Goal: Task Accomplishment & Management: Manage account settings

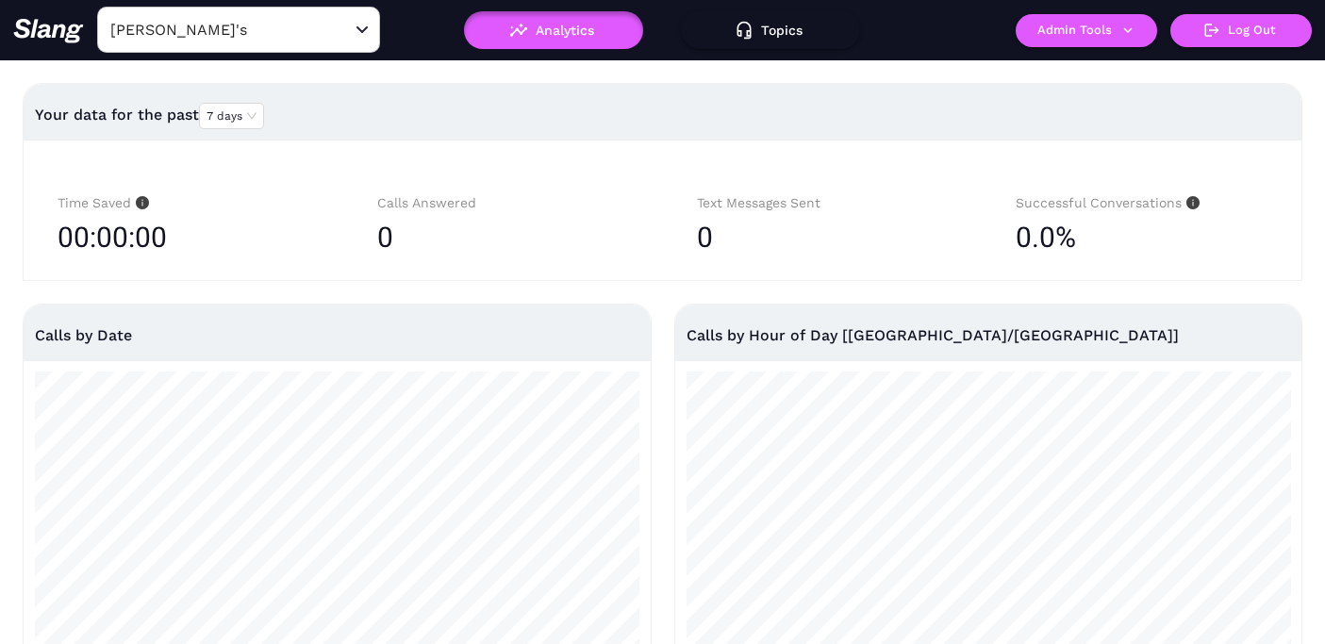
click at [282, 34] on input "[PERSON_NAME]'s" at bounding box center [209, 29] width 207 height 29
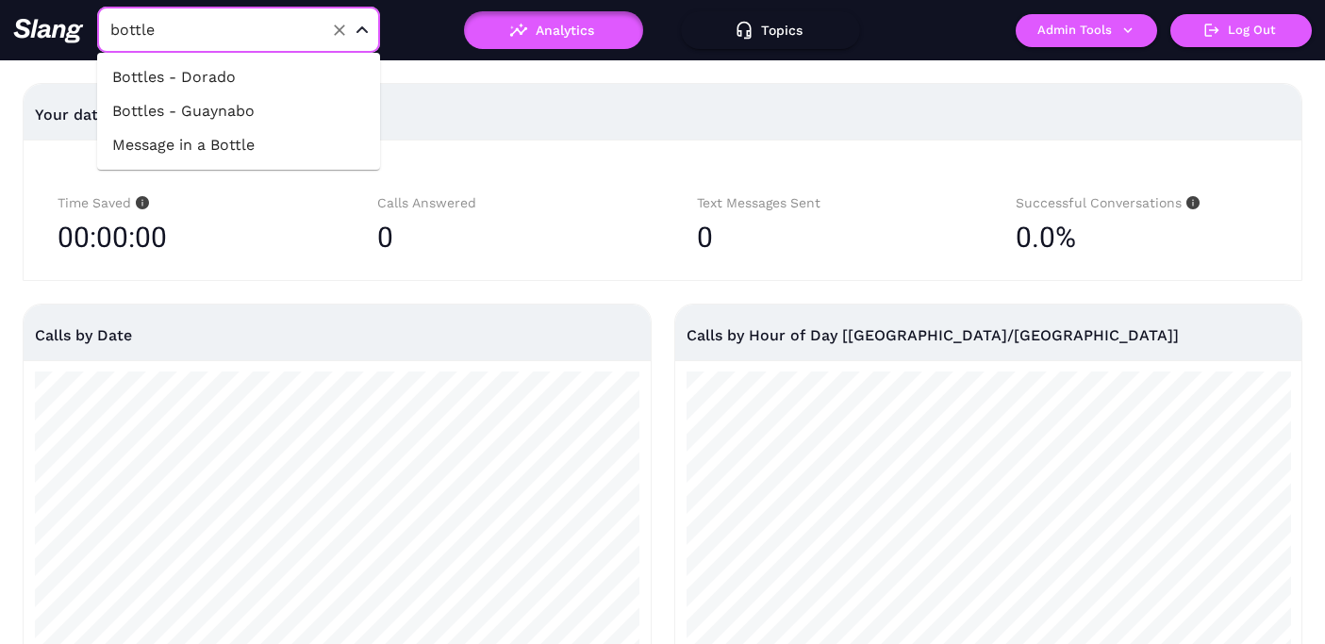
type input "bottles"
click at [253, 109] on li "Bottles - Guaynabo" at bounding box center [238, 111] width 283 height 34
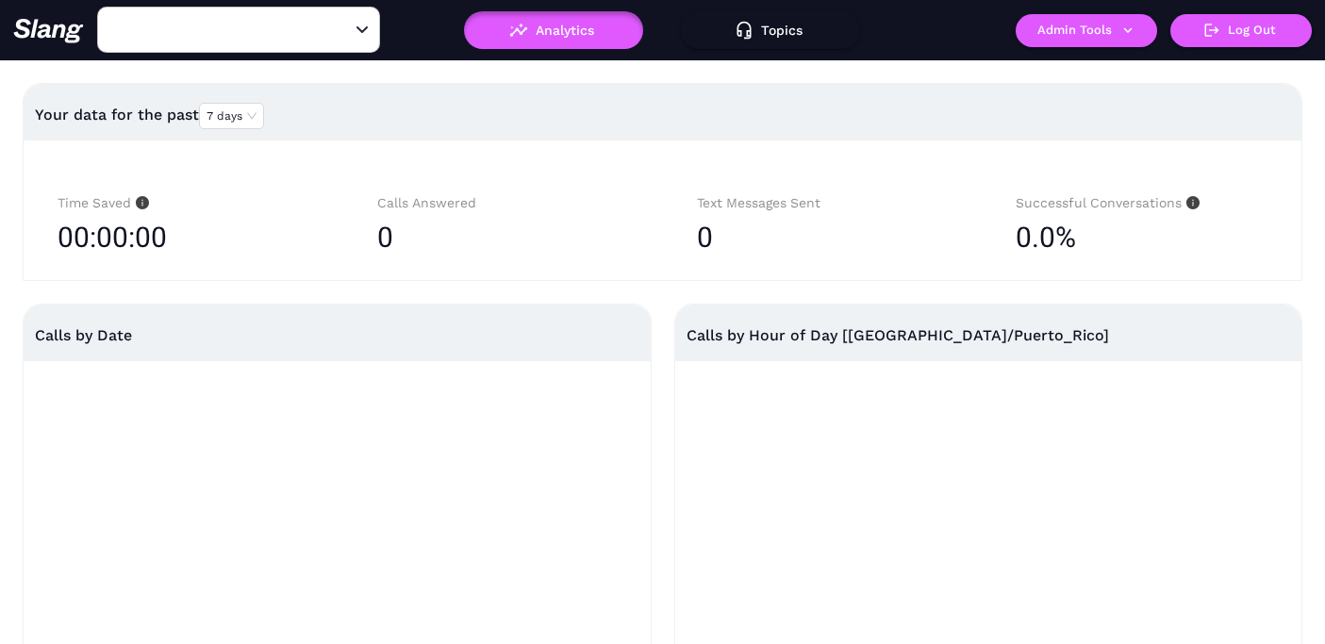
type input "Bottles - Guaynabo"
click at [1105, 34] on button "Admin Tools" at bounding box center [1085, 30] width 141 height 33
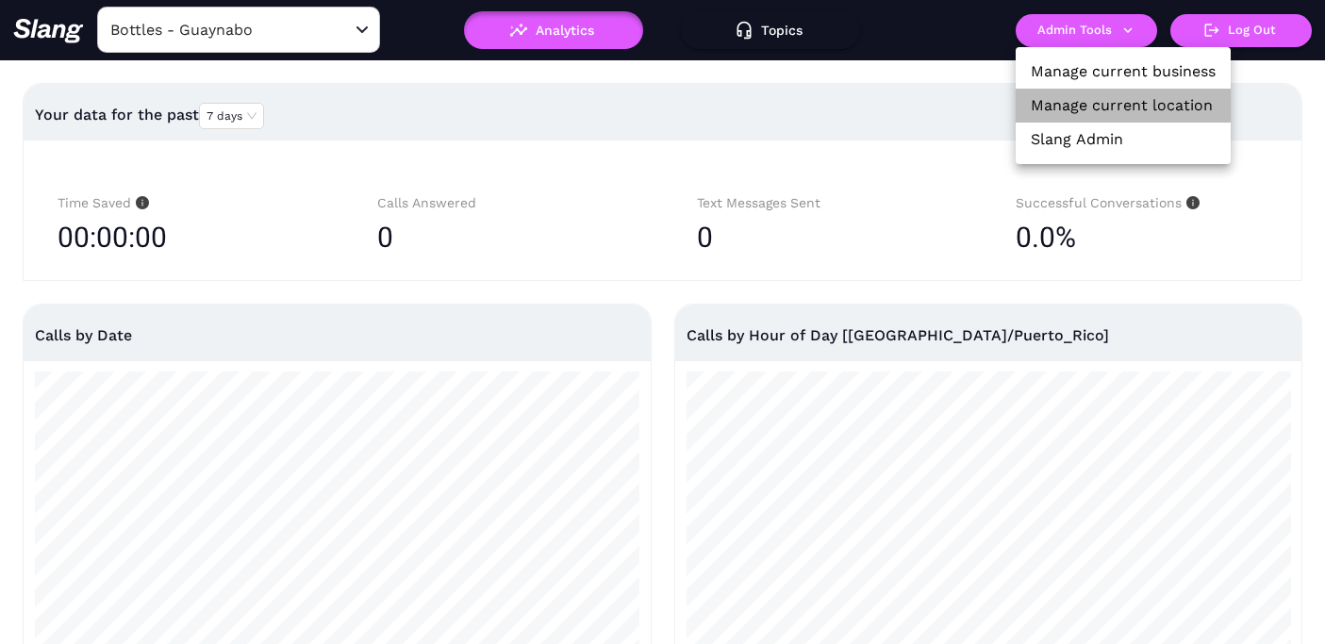
click at [1107, 100] on link "Manage current location" at bounding box center [1122, 105] width 182 height 23
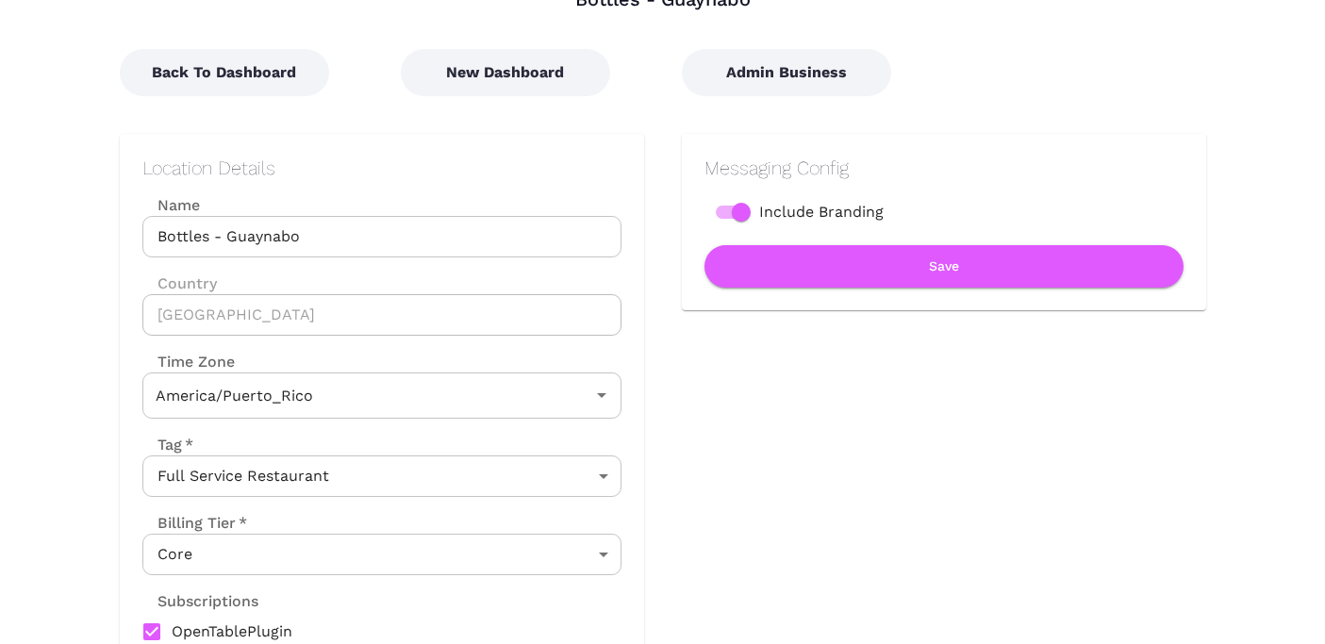
scroll to position [61, 0]
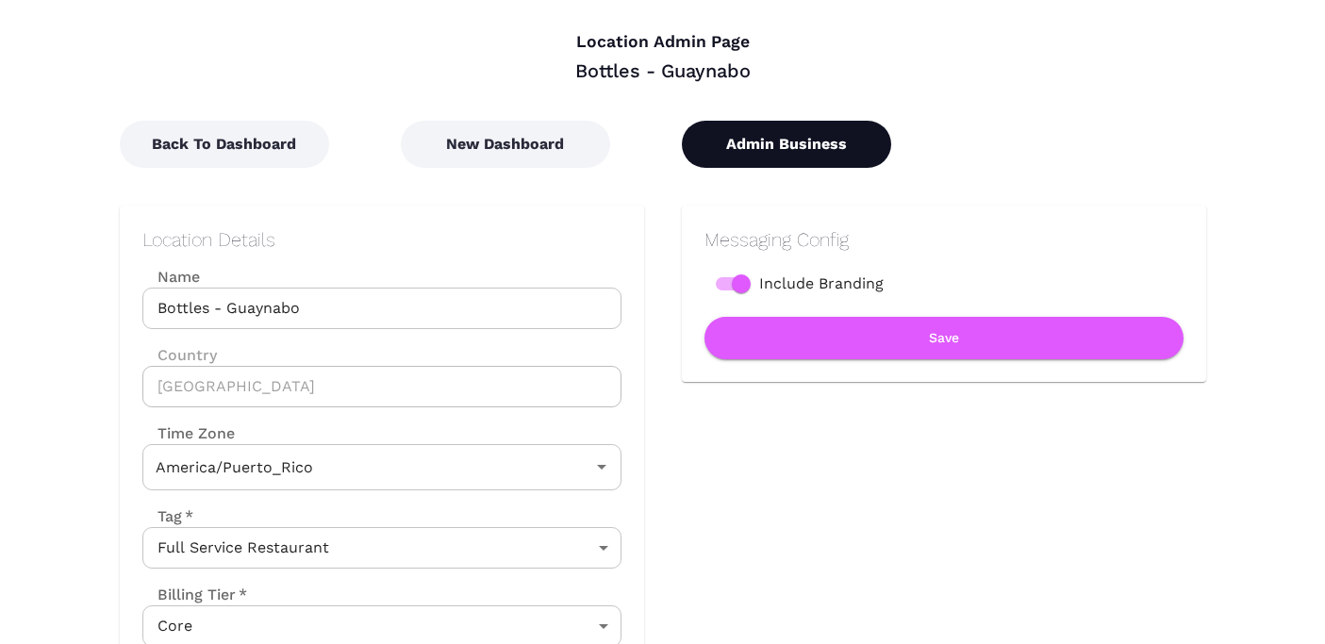
click at [797, 142] on button "Admin Business" at bounding box center [786, 144] width 209 height 47
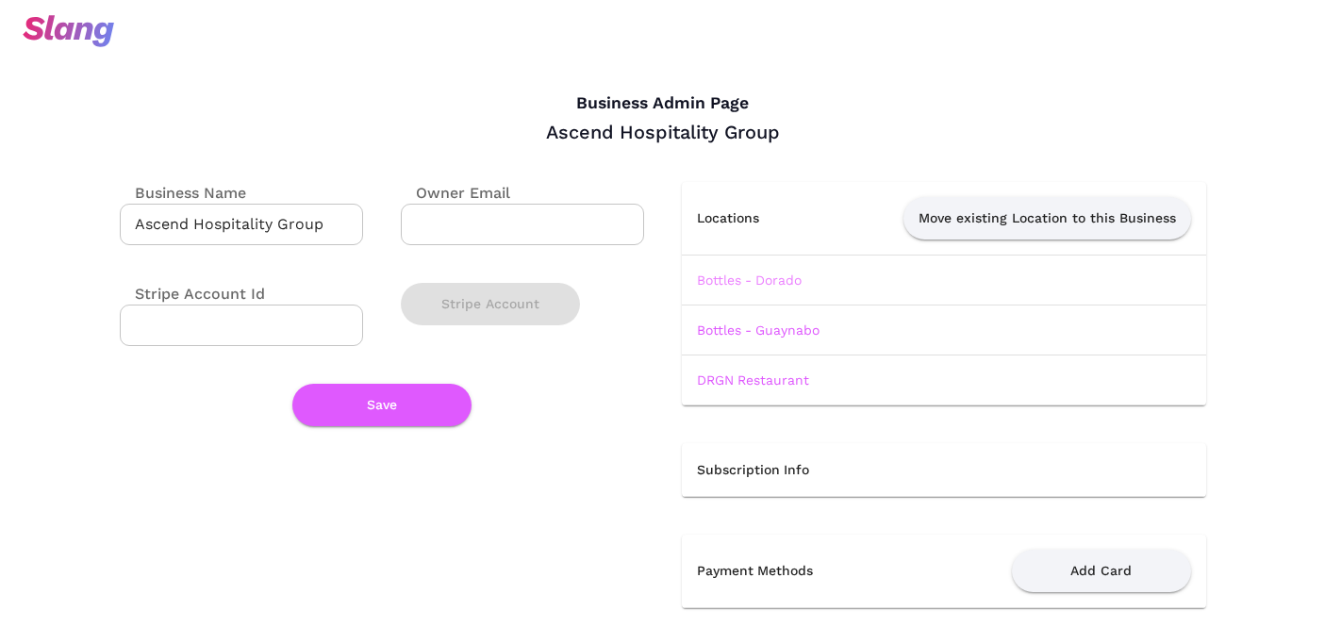
click at [768, 277] on link "Bottles - Dorado" at bounding box center [749, 279] width 105 height 15
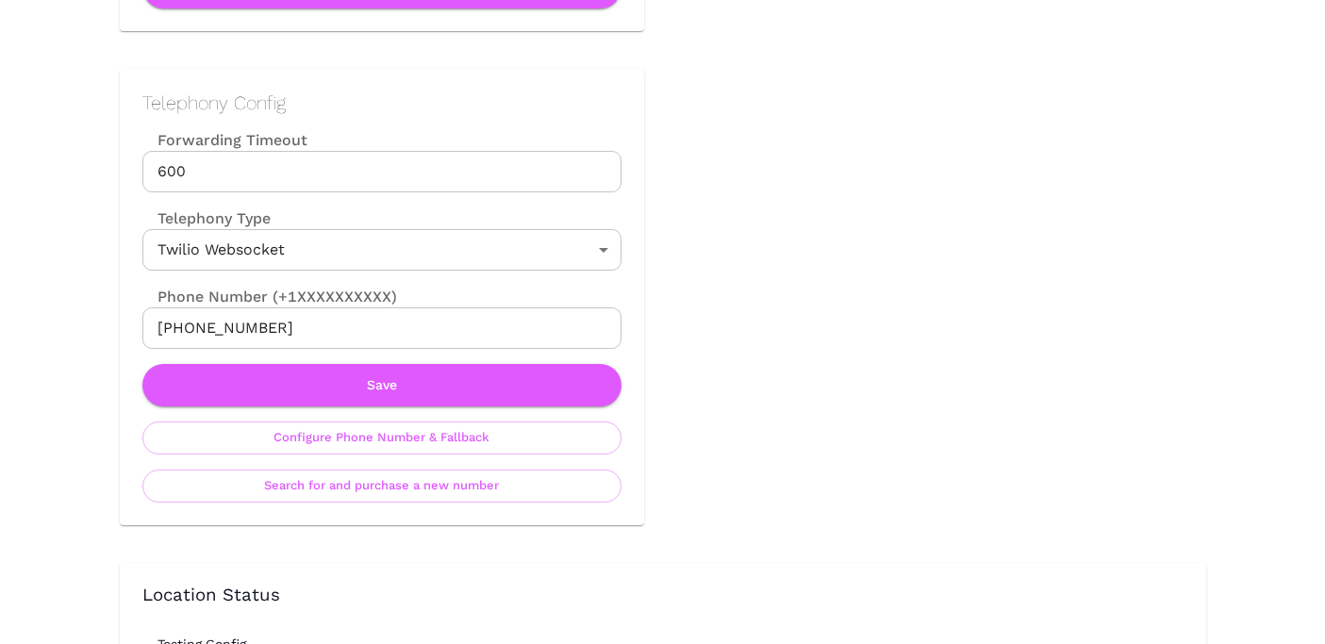
scroll to position [945, 0]
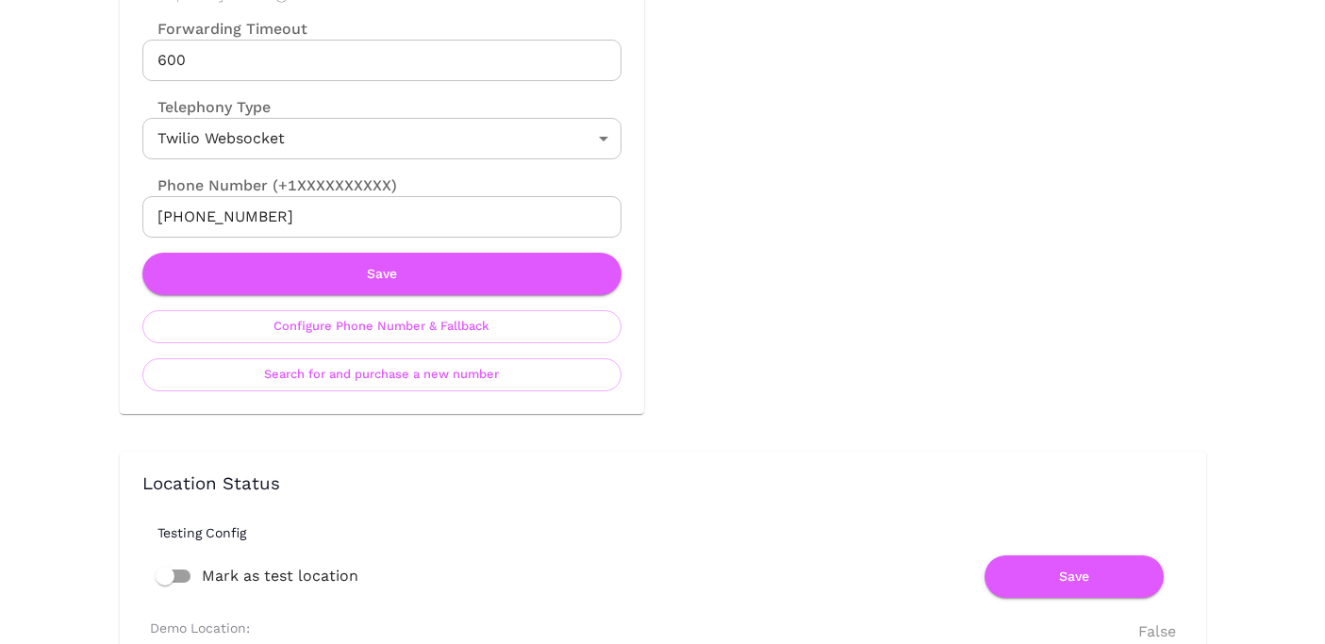
click at [426, 214] on input "[PHONE_NUMBER]" at bounding box center [381, 216] width 479 height 41
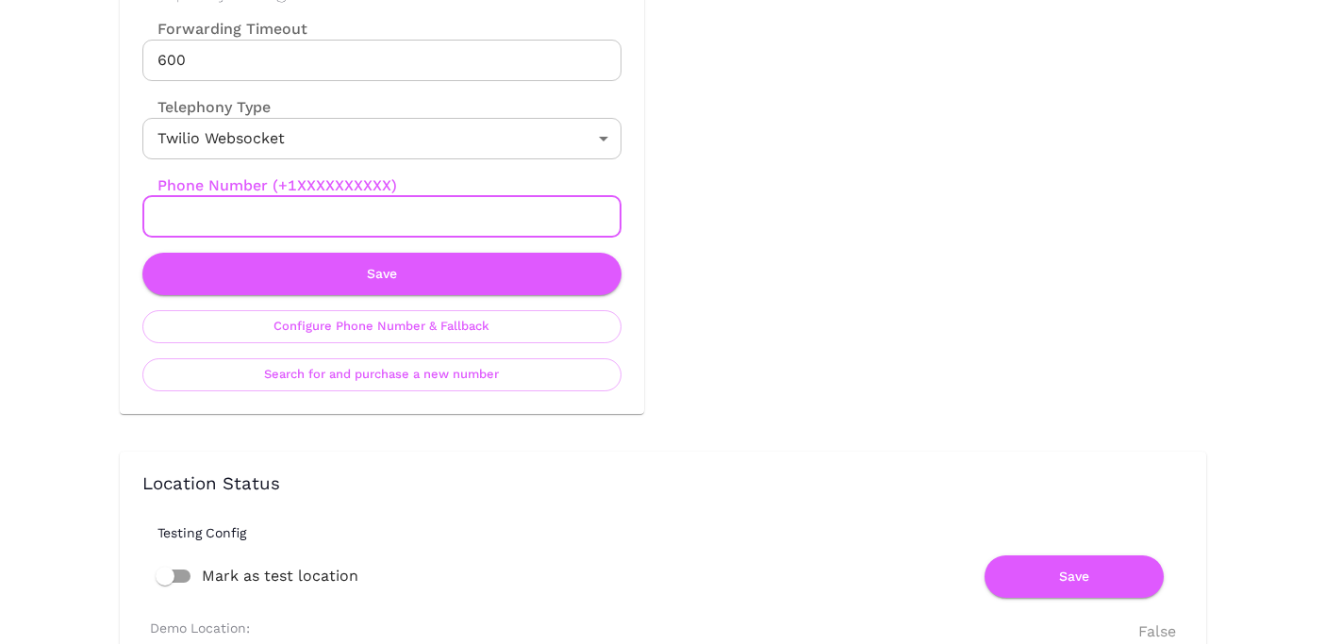
paste input "[PHONE_NUMBER]"
type input "[PHONE_NUMBER]"
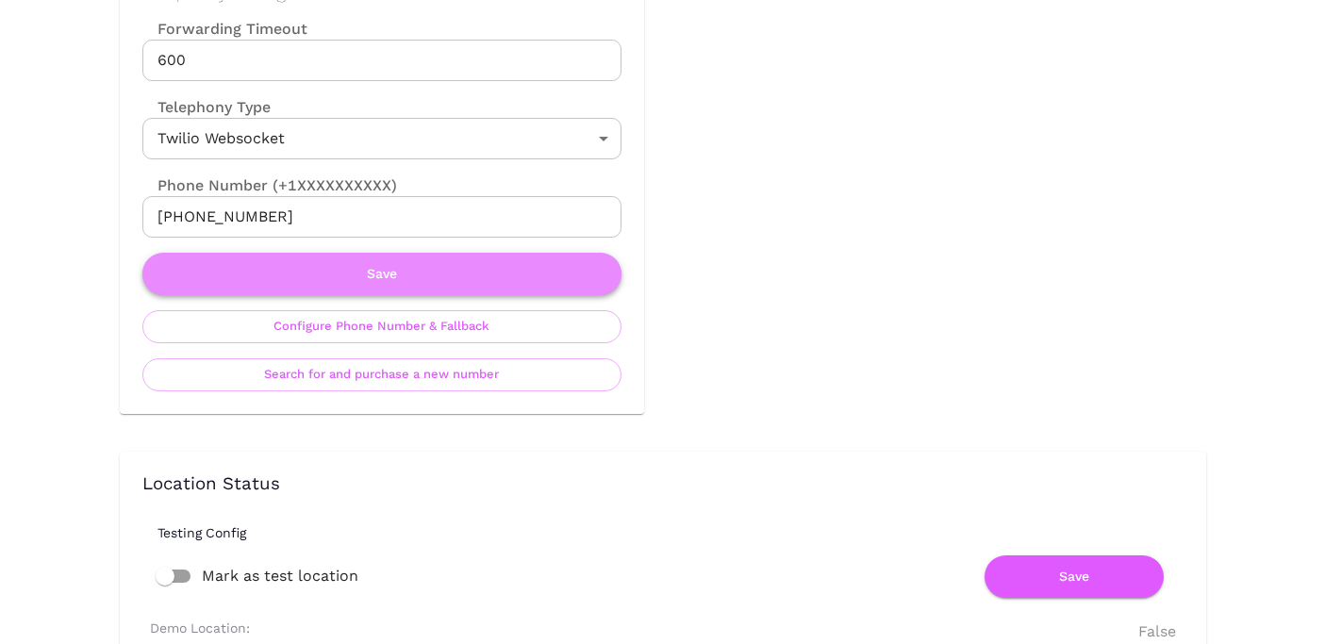
click at [404, 271] on button "Save" at bounding box center [381, 274] width 479 height 42
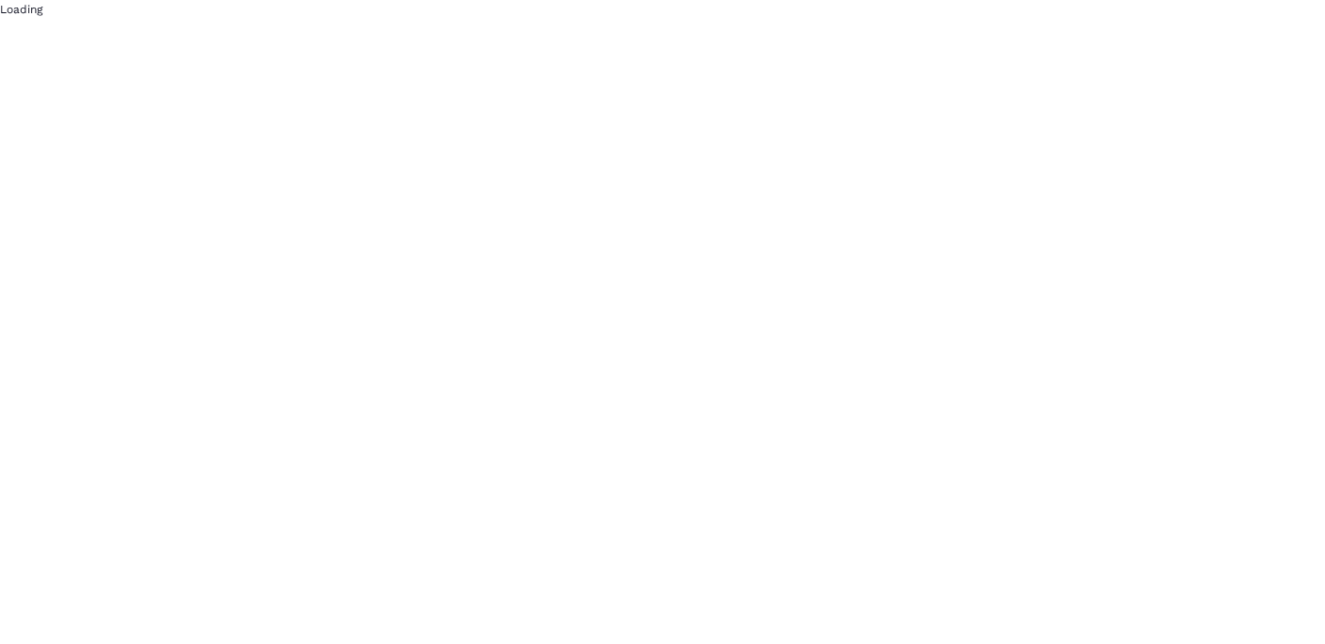
scroll to position [0, 0]
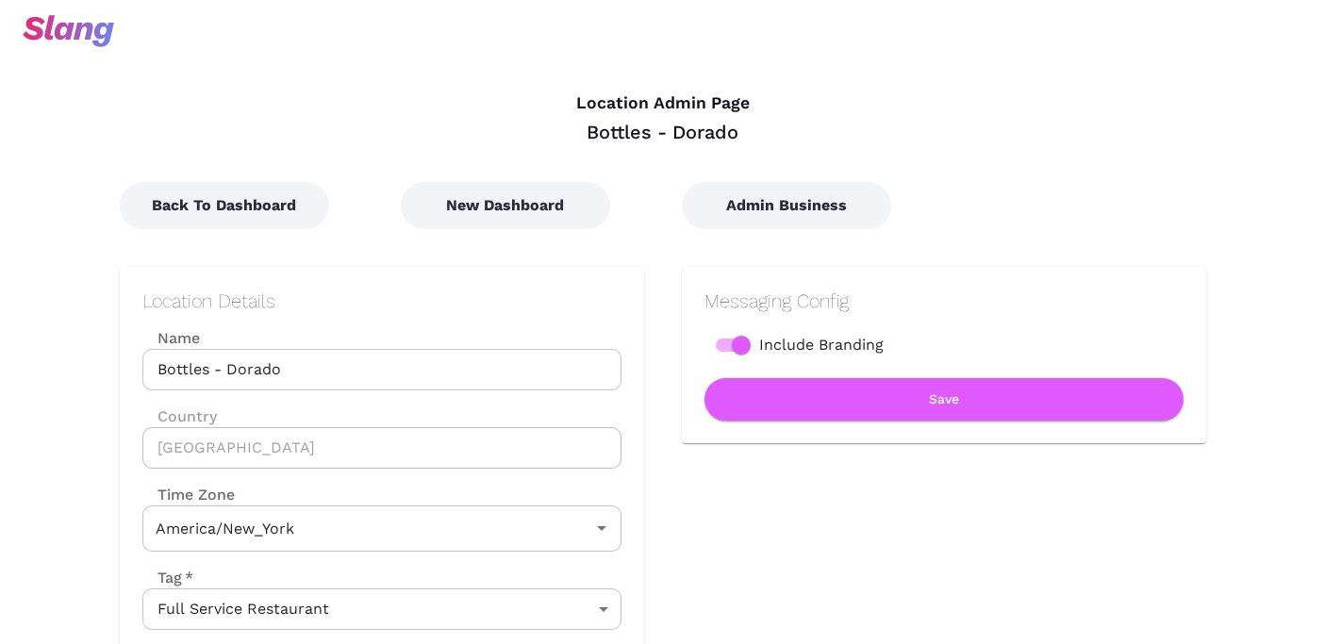
type input "Eastern Time"
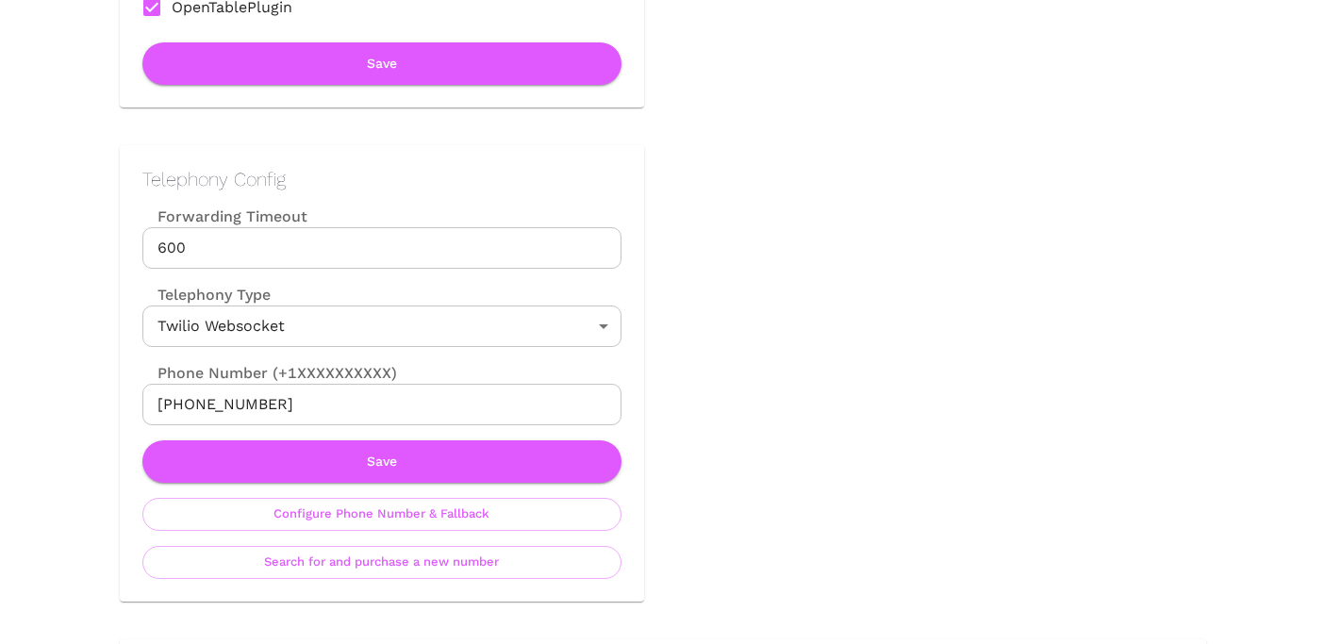
scroll to position [831, 0]
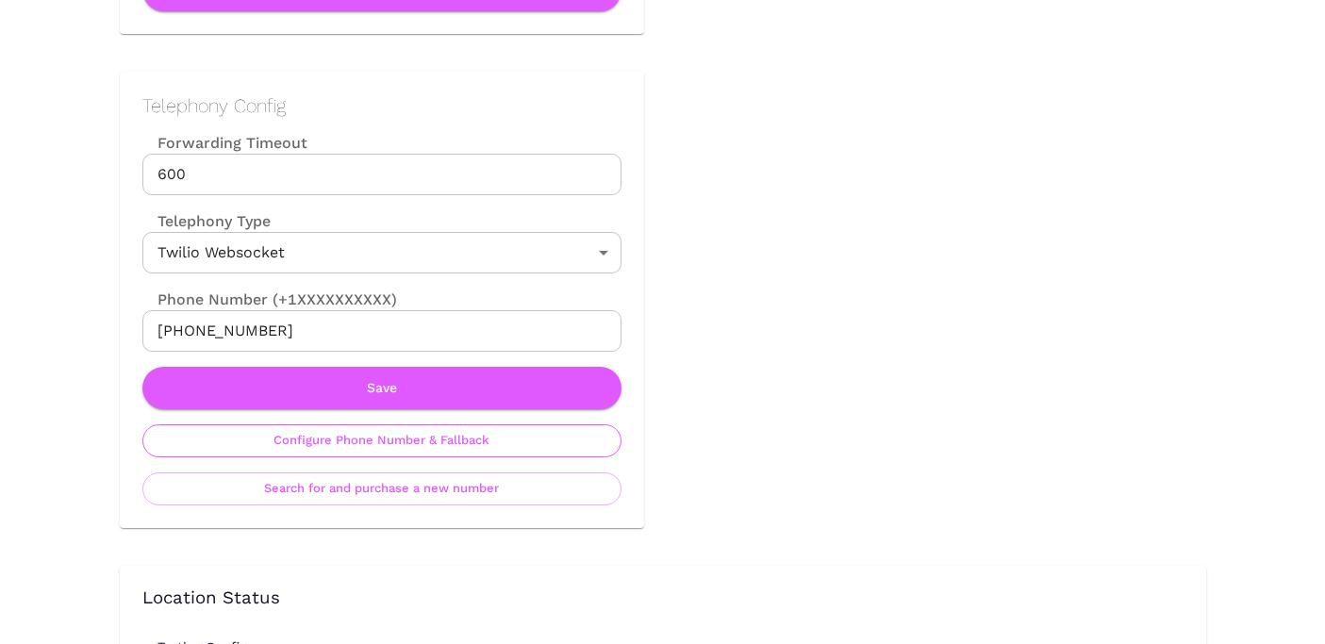
click at [443, 441] on button "Configure Phone Number & Fallback" at bounding box center [381, 440] width 479 height 33
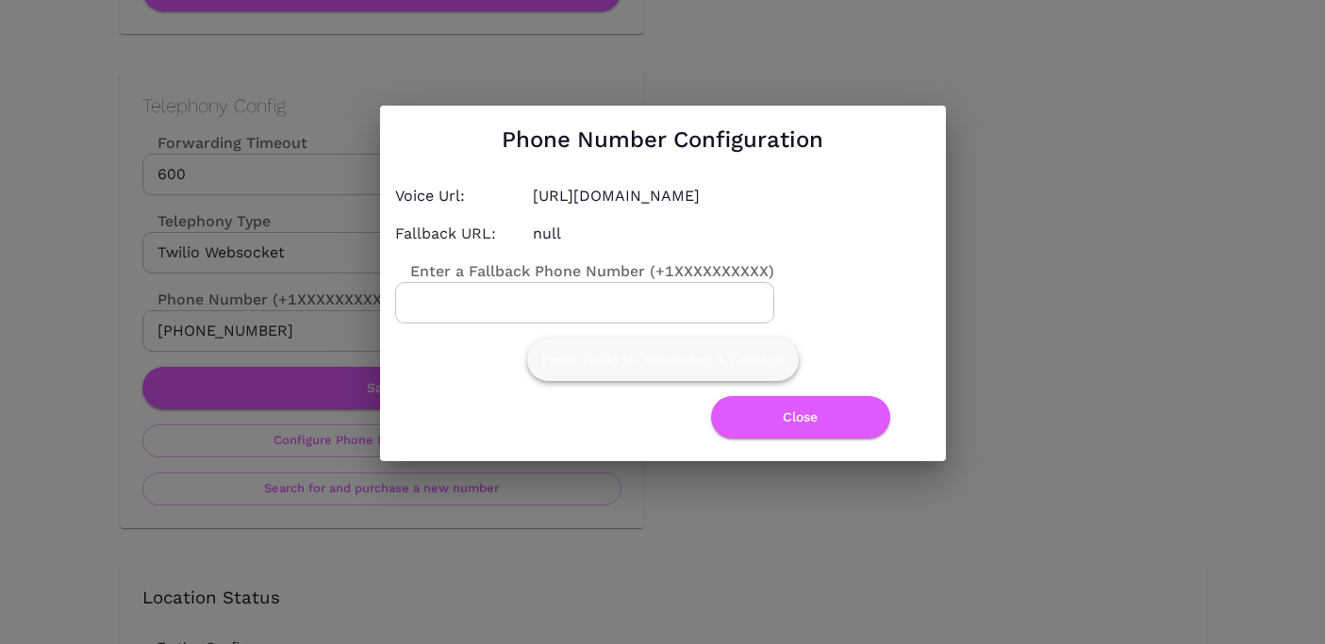
click at [691, 359] on button "Point Twilio to Websocket & Fallback" at bounding box center [663, 359] width 272 height 42
click at [817, 420] on button "Close" at bounding box center [800, 417] width 179 height 42
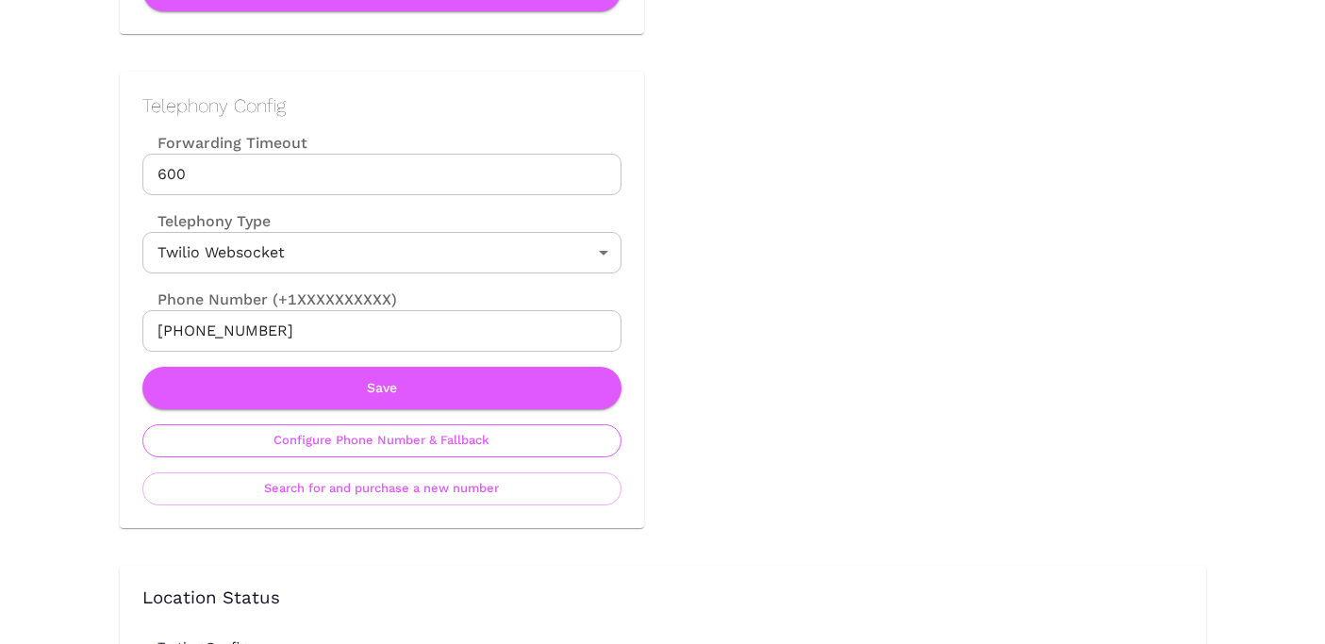
click at [453, 447] on button "Configure Phone Number & Fallback" at bounding box center [381, 440] width 479 height 33
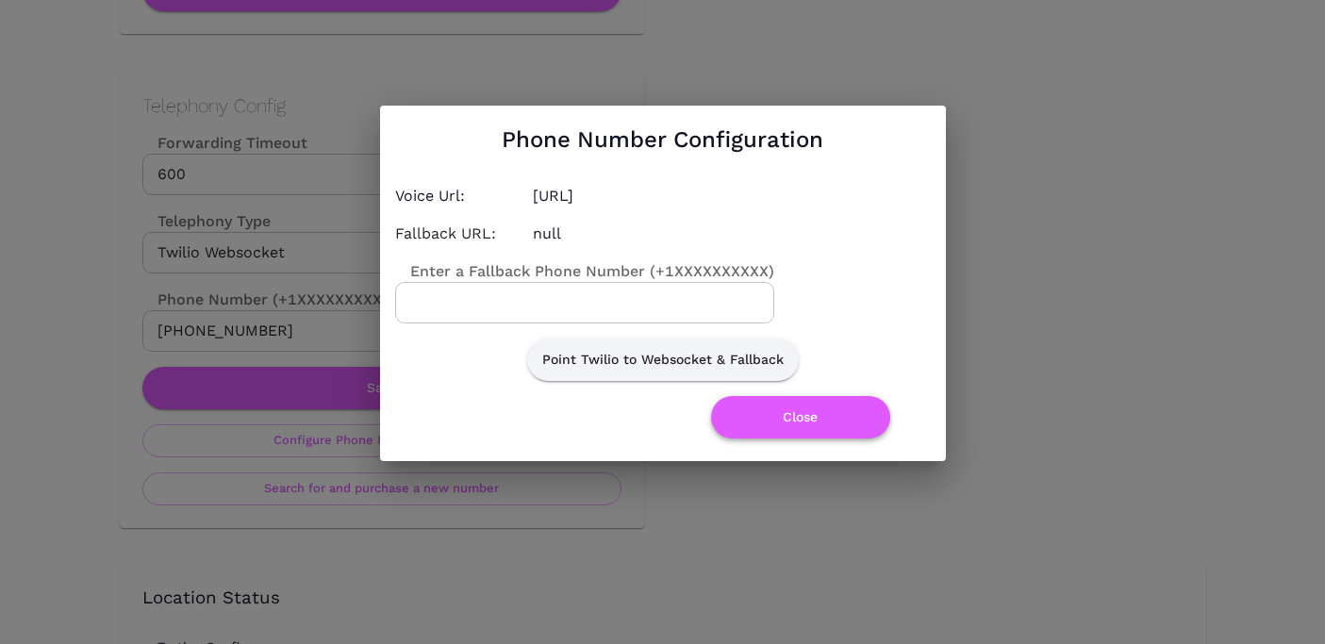
click at [793, 413] on button "Close" at bounding box center [800, 417] width 179 height 42
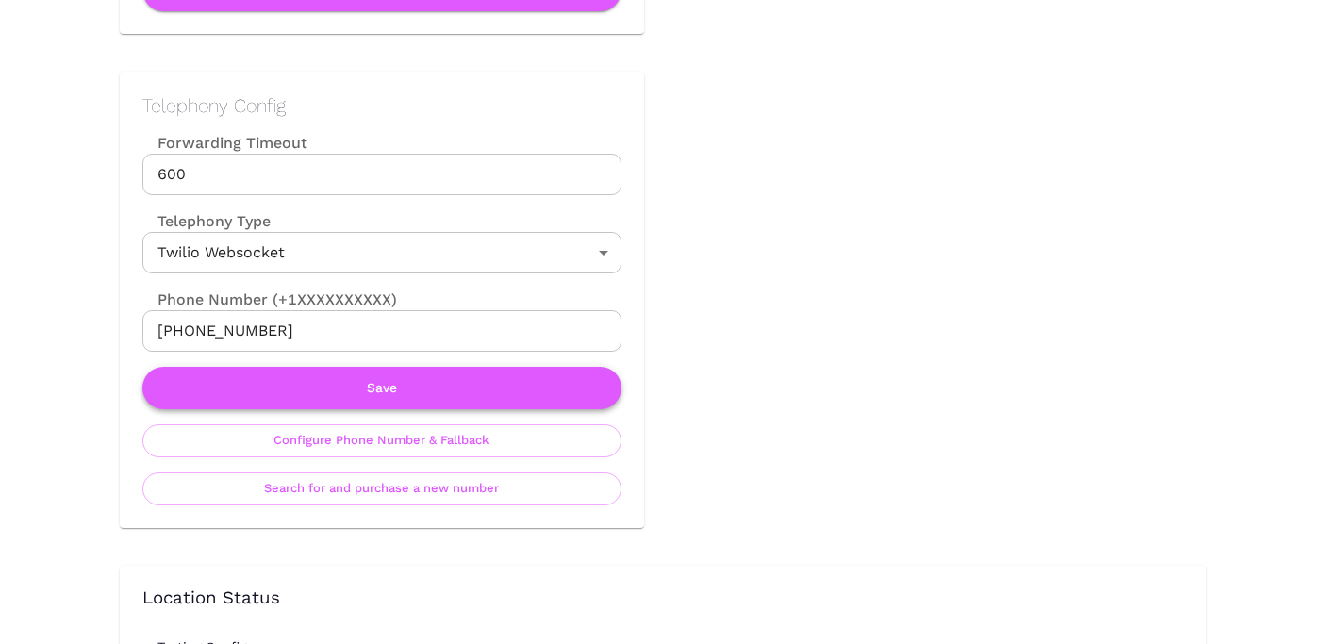
click at [553, 386] on button "Save" at bounding box center [381, 388] width 479 height 42
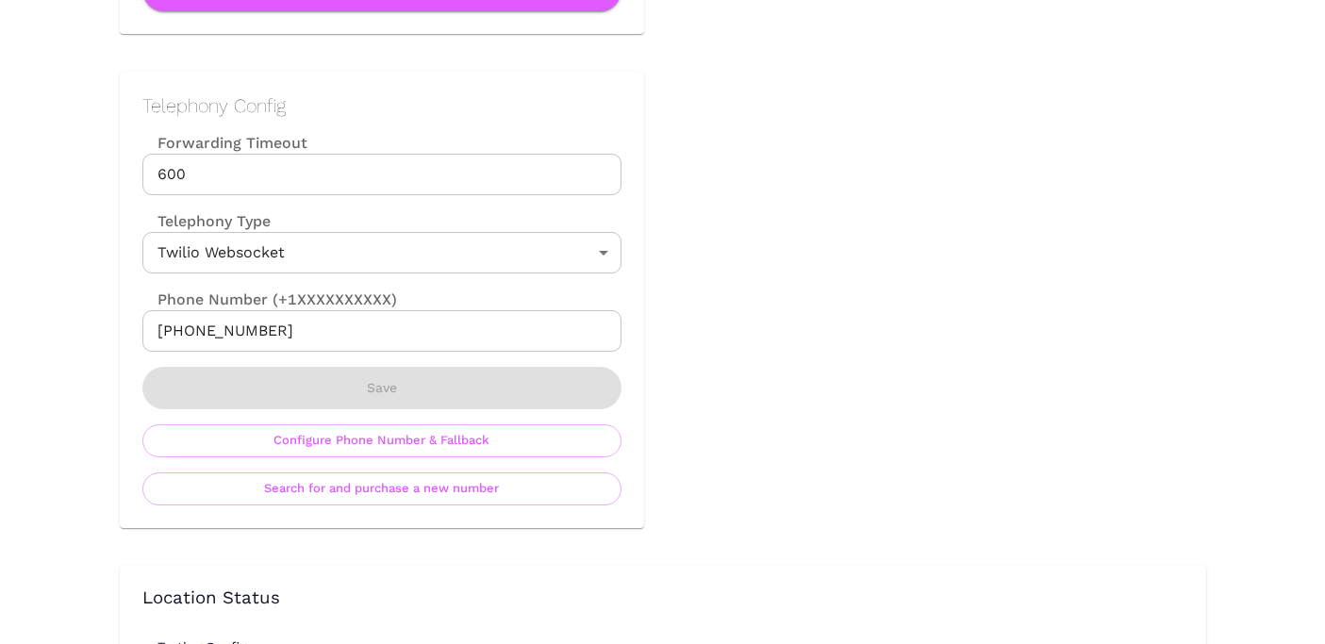
scroll to position [0, 0]
